Goal: Task Accomplishment & Management: Use online tool/utility

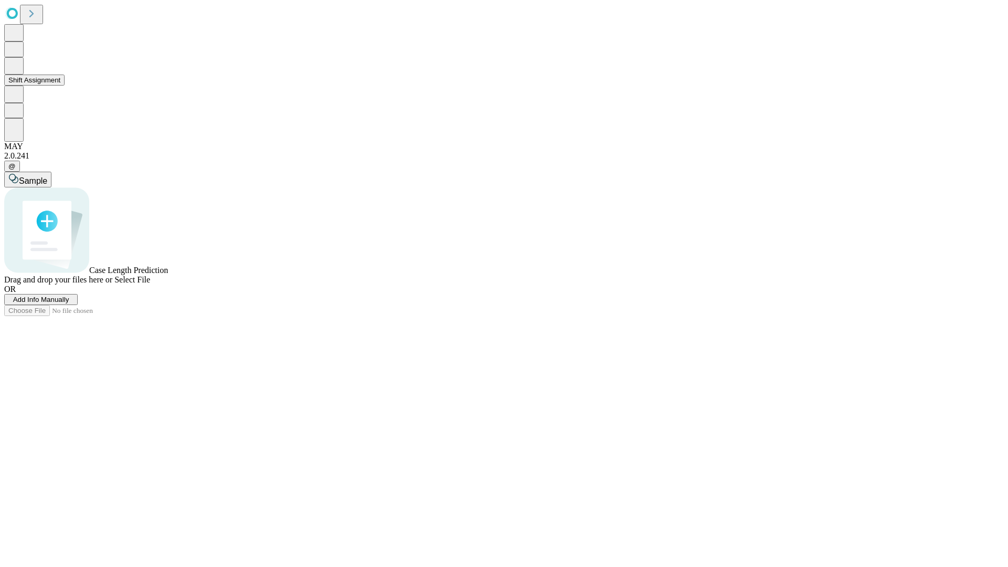
click at [65, 86] on button "Shift Assignment" at bounding box center [34, 80] width 60 height 11
